Goal: Obtain resource: Download file/media

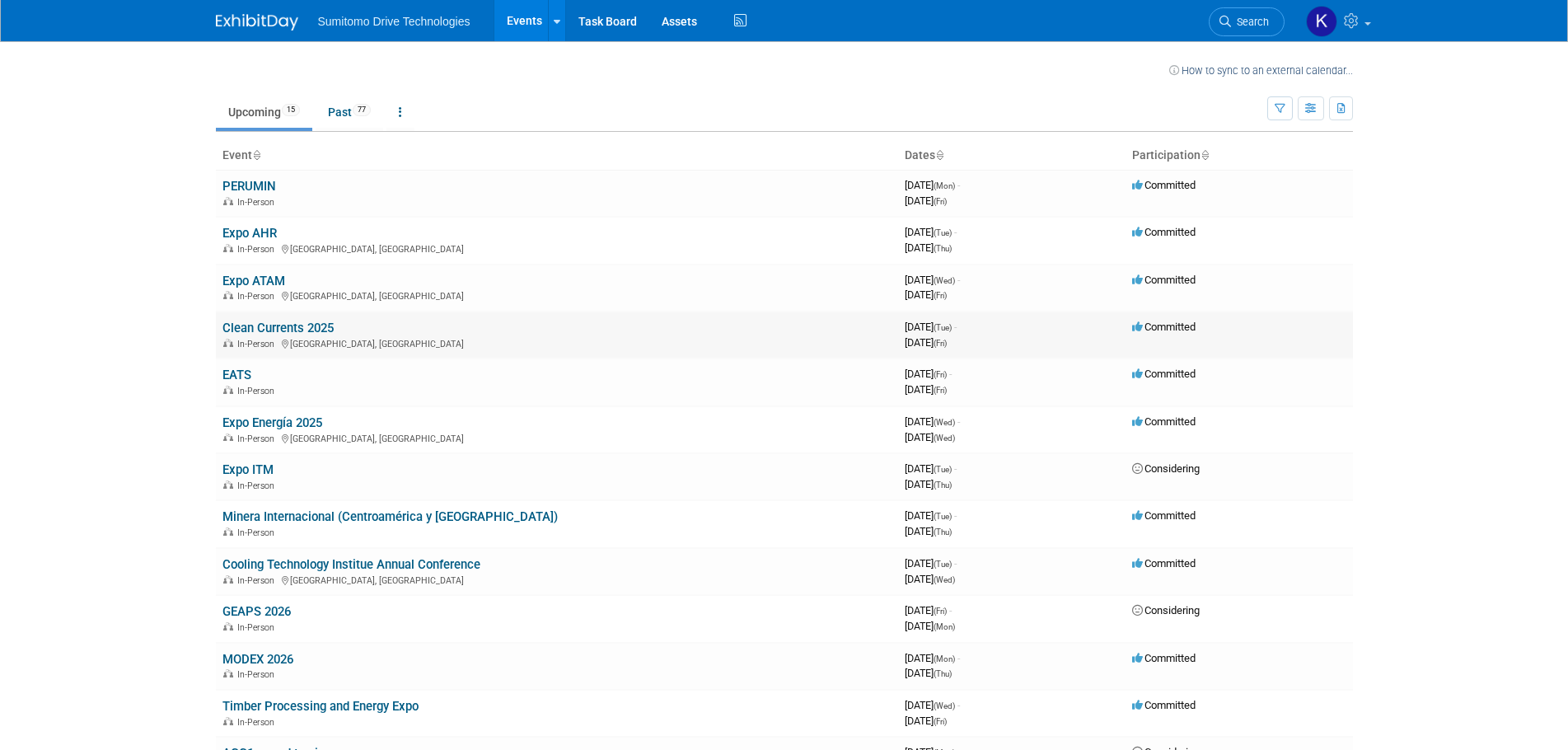
click at [266, 324] on link "Clean Currents 2025" at bounding box center [278, 327] width 111 height 15
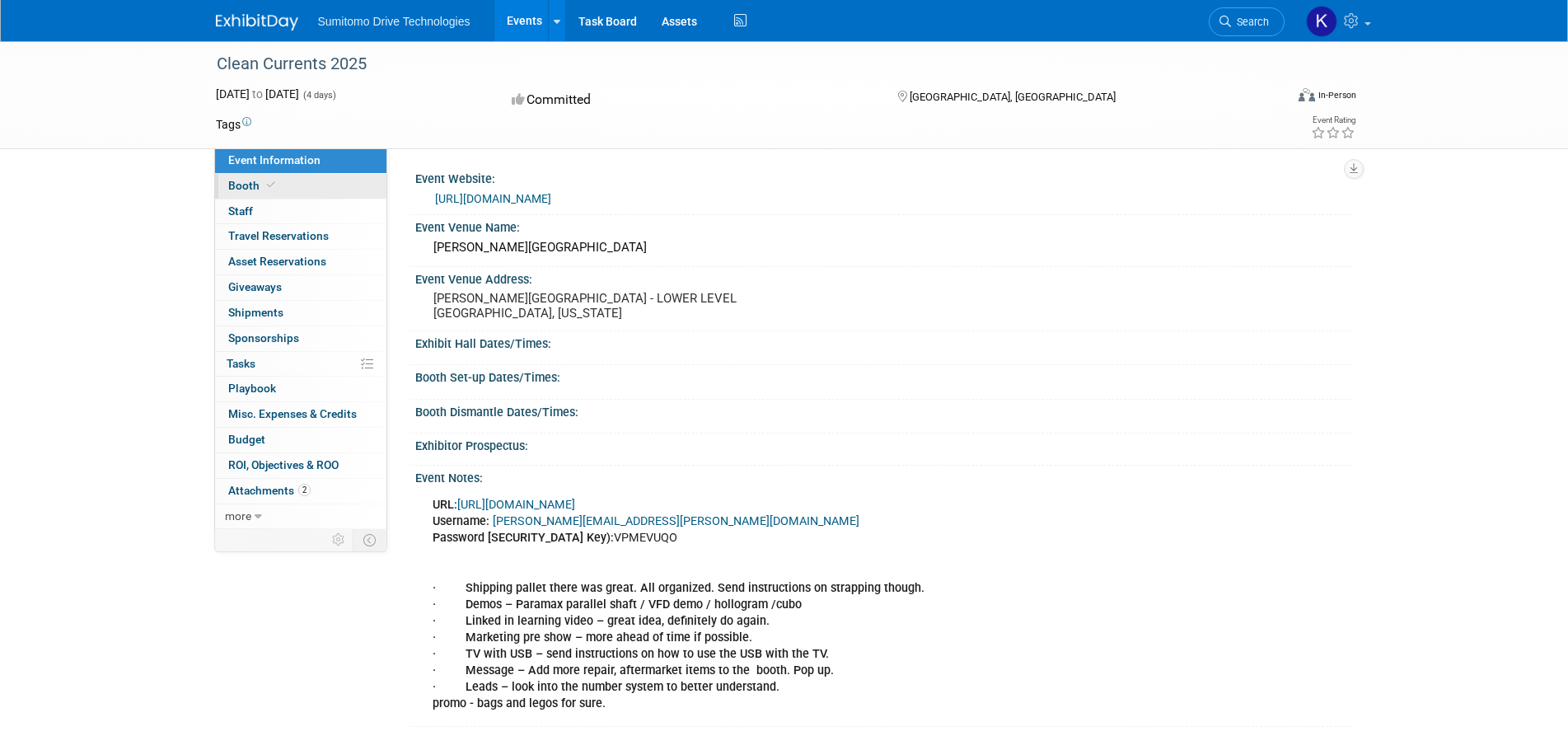
click at [242, 187] on span "Booth" at bounding box center [253, 185] width 50 height 13
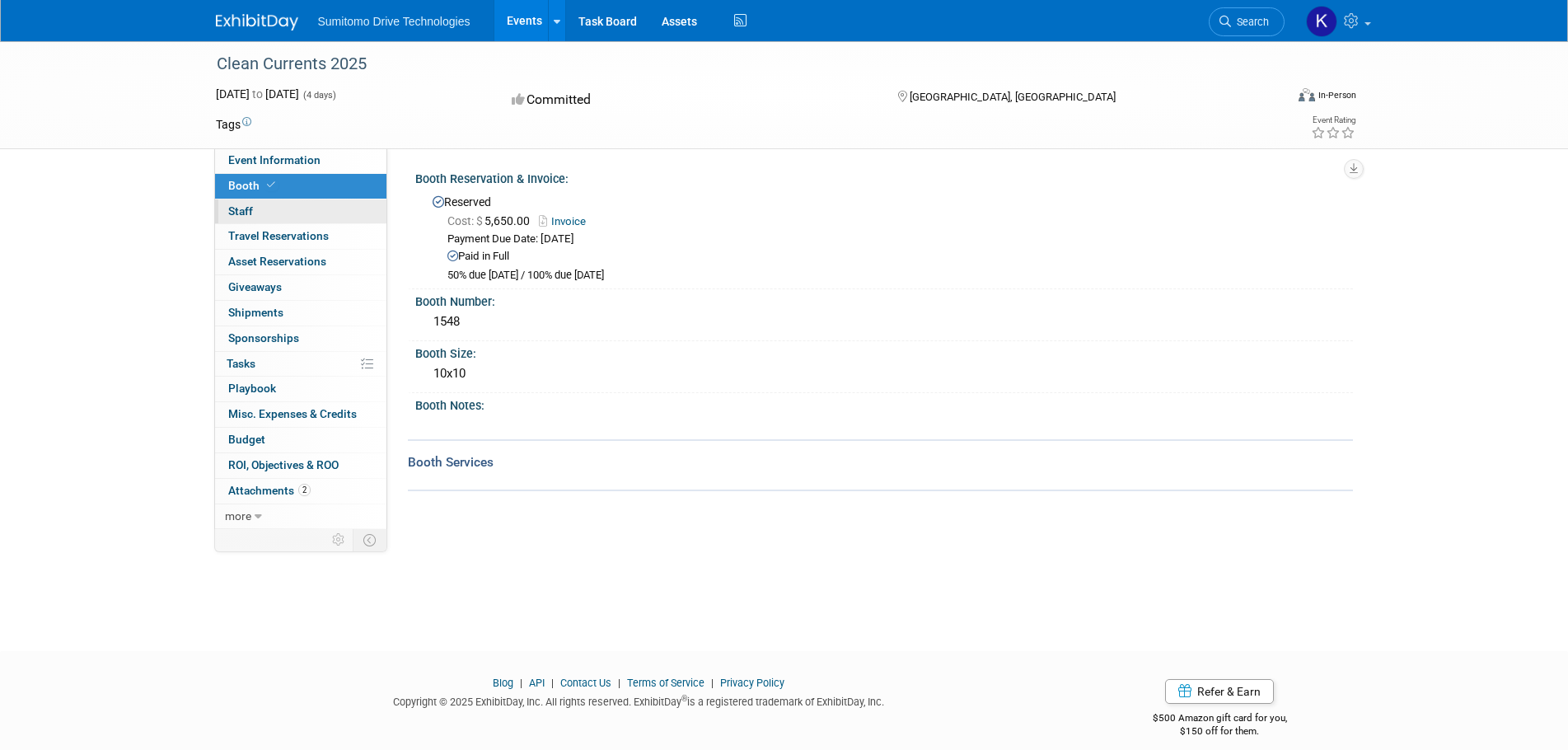
click at [233, 208] on span "Staff 0" at bounding box center [241, 211] width 25 height 13
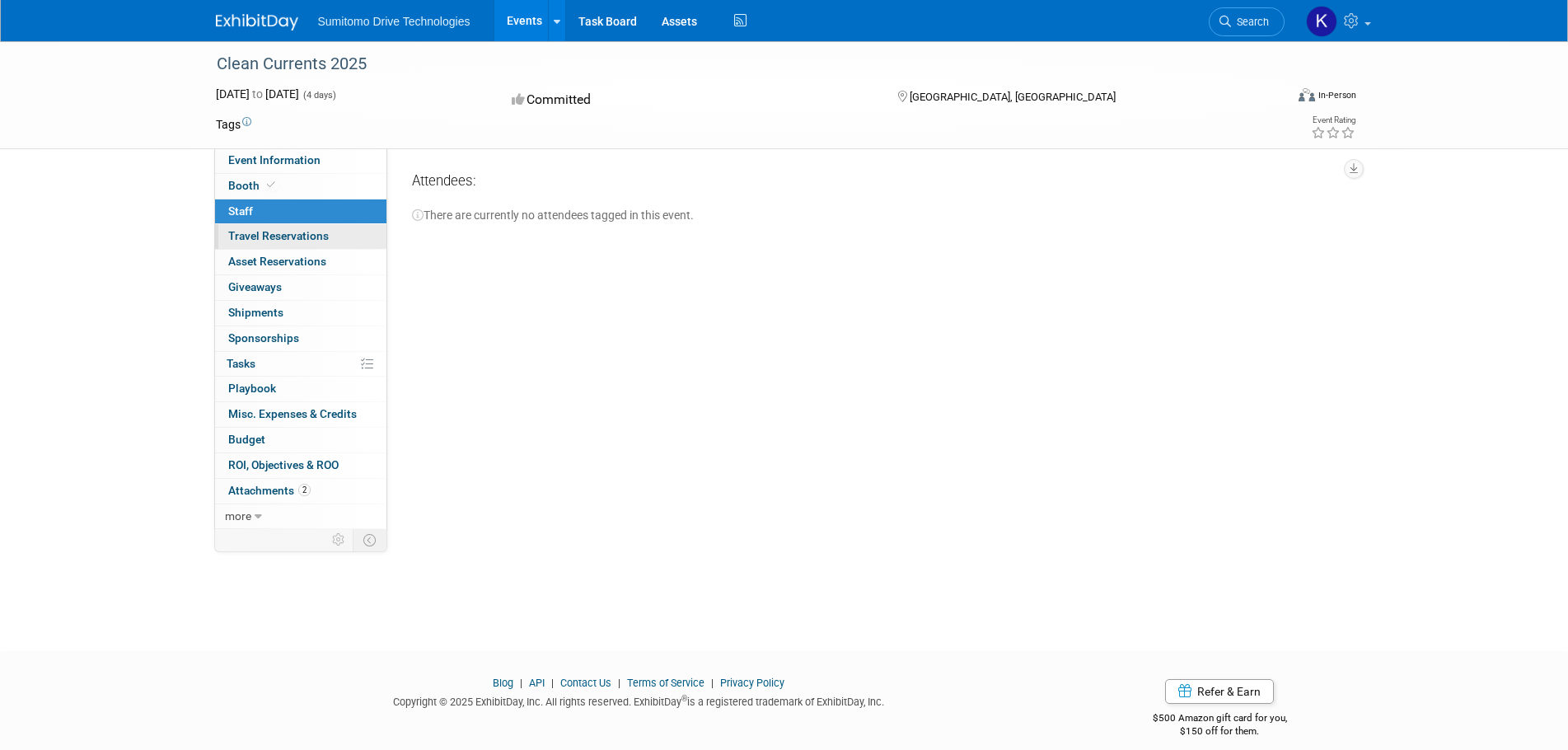
click at [247, 224] on link "0 Travel Reservations 0" at bounding box center [301, 237] width 172 height 25
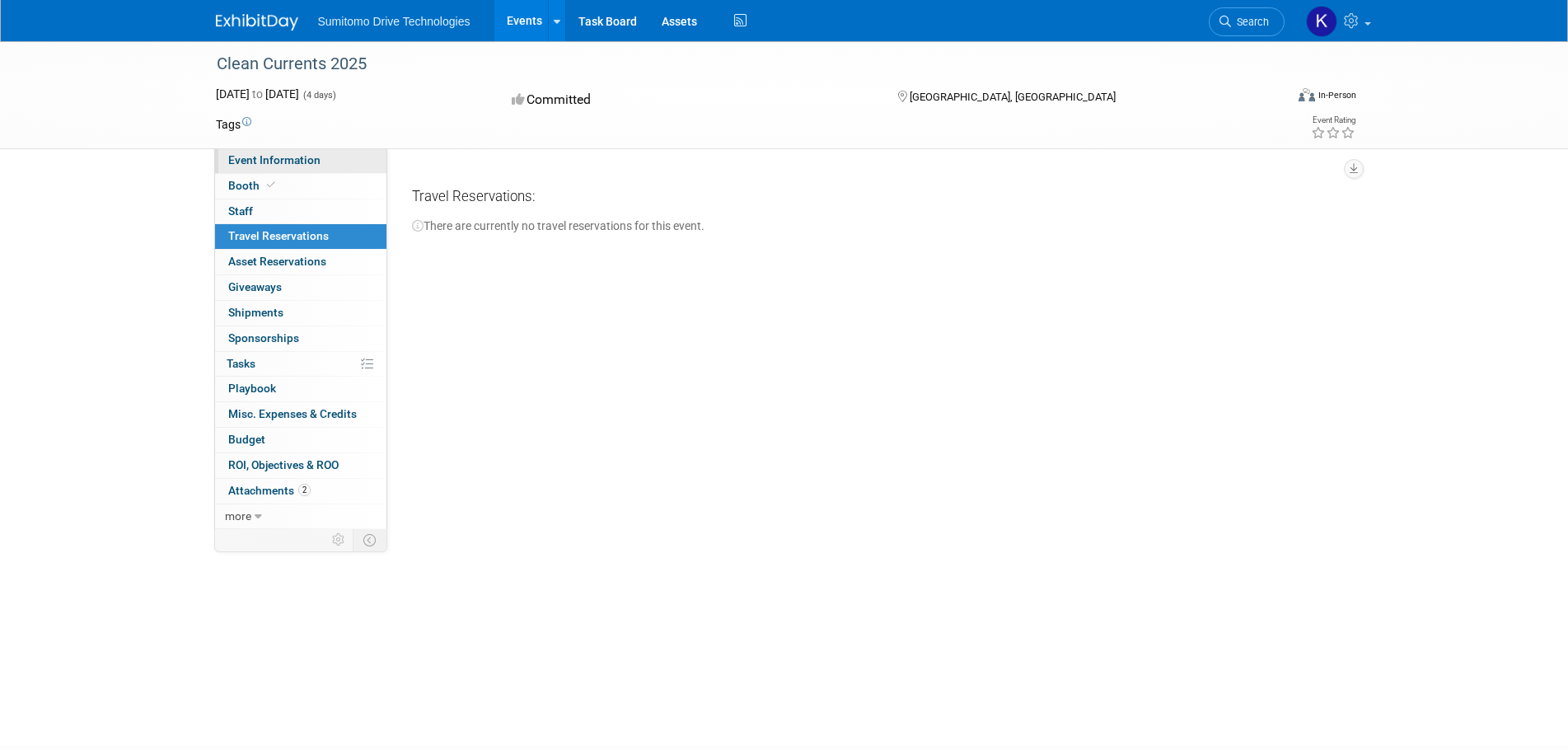
click at [242, 164] on span "Event Information" at bounding box center [274, 159] width 92 height 13
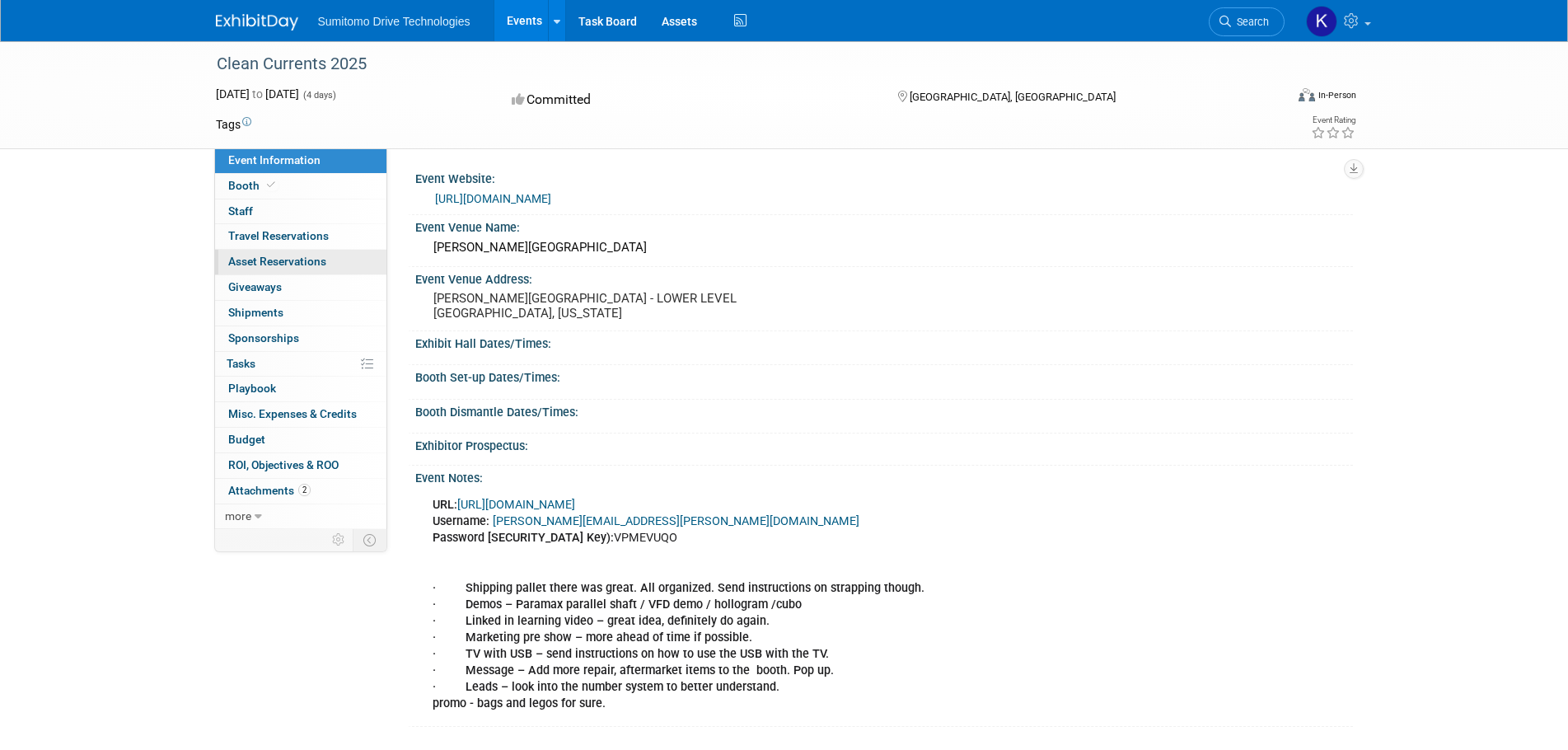
click at [260, 257] on span "Asset Reservations 0" at bounding box center [277, 261] width 98 height 13
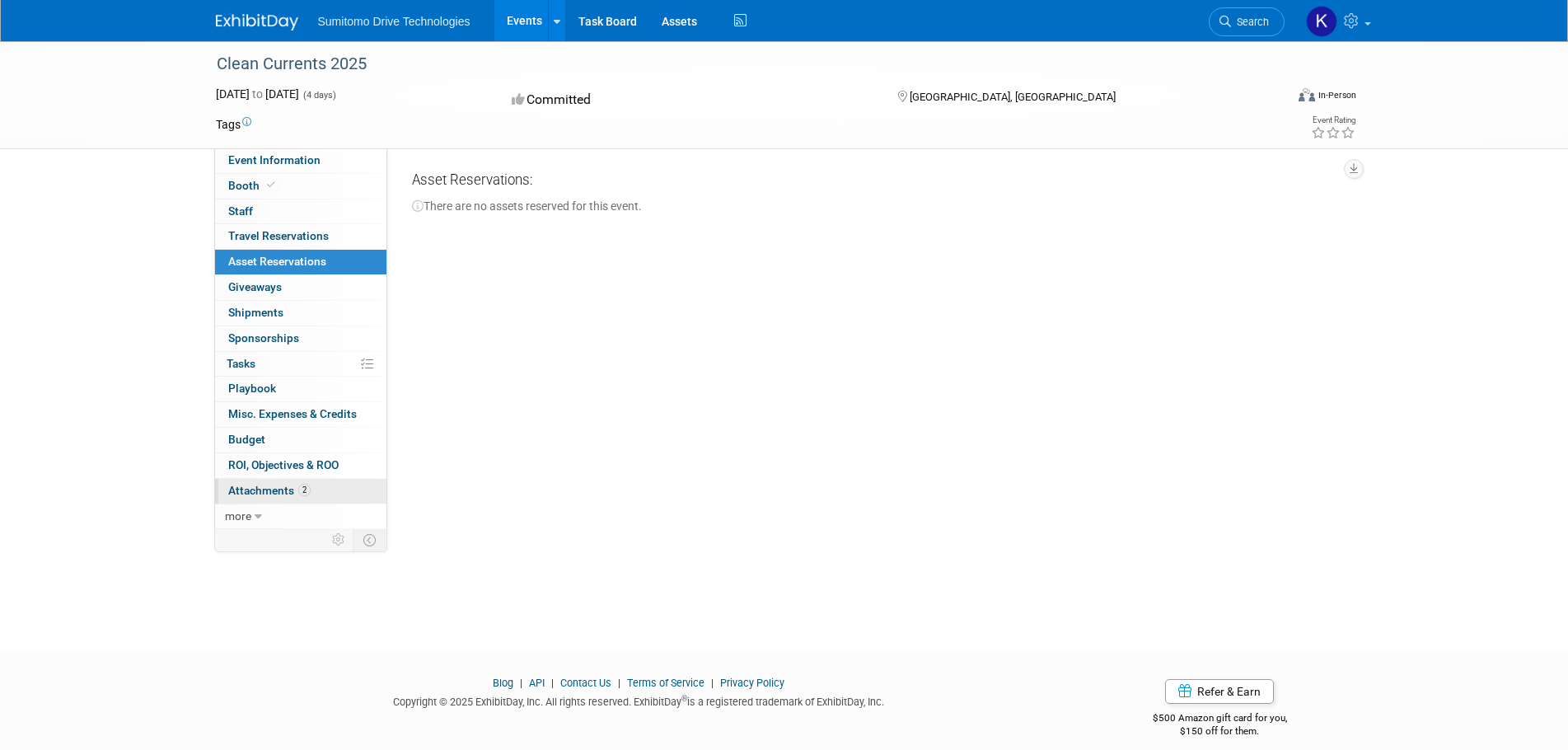
click at [259, 486] on span "Attachments 2" at bounding box center [269, 490] width 82 height 13
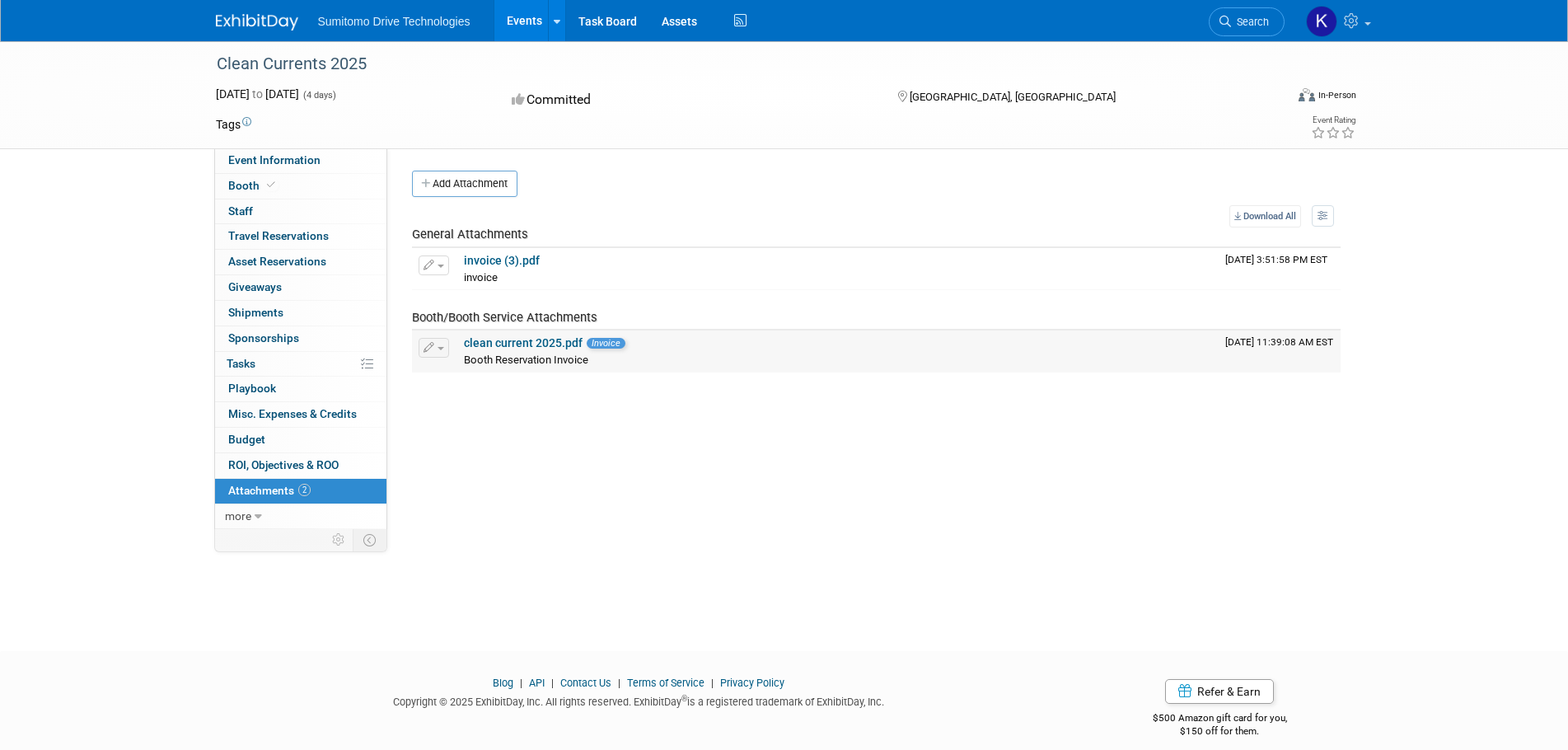
click at [487, 334] on td "clean current 2025.pdf Invoice Booth Reservation Invoice" at bounding box center [837, 350] width 761 height 41
click at [488, 341] on link "clean current 2025.pdf" at bounding box center [523, 342] width 119 height 13
